Goal: Task Accomplishment & Management: Manage account settings

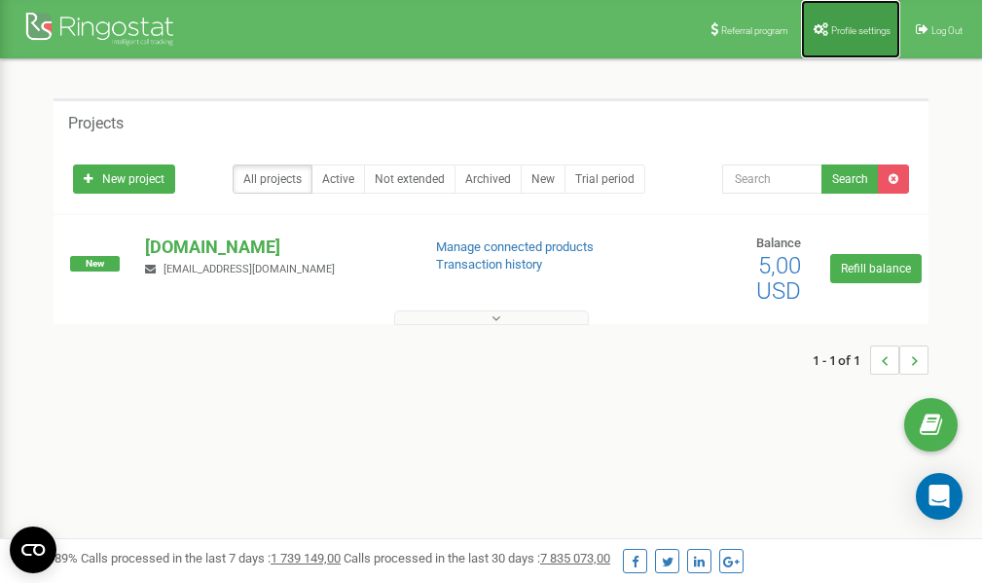
click at [849, 25] on span "Profile settings" at bounding box center [860, 30] width 59 height 11
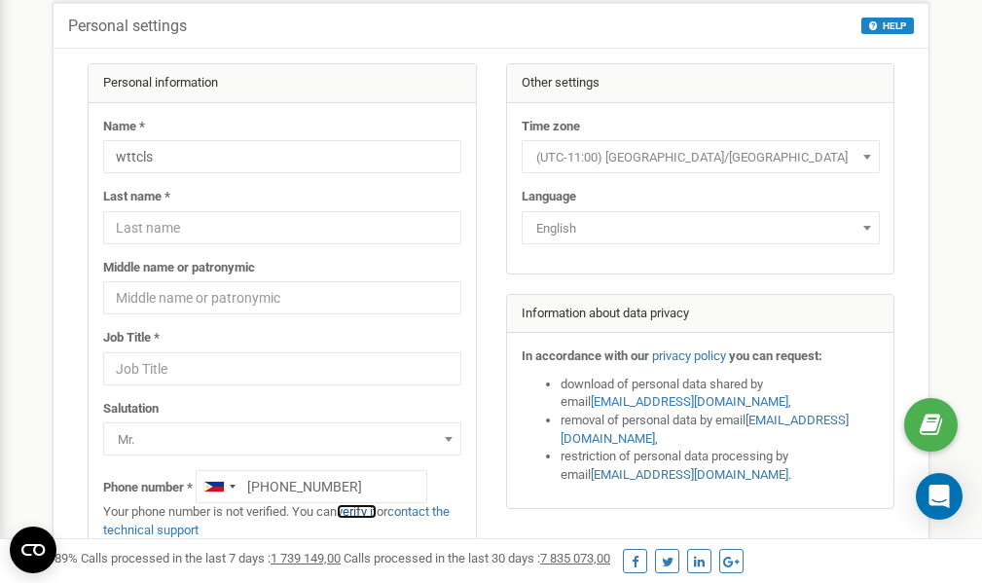
click at [364, 512] on link "verify it" at bounding box center [357, 511] width 40 height 15
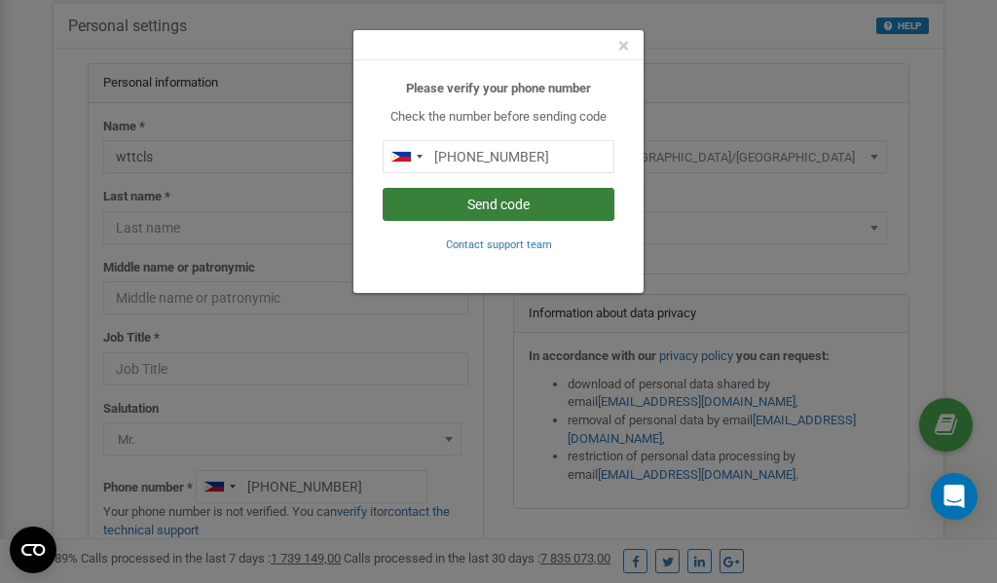
click at [495, 202] on button "Send code" at bounding box center [499, 204] width 232 height 33
